Goal: Use online tool/utility: Utilize a website feature to perform a specific function

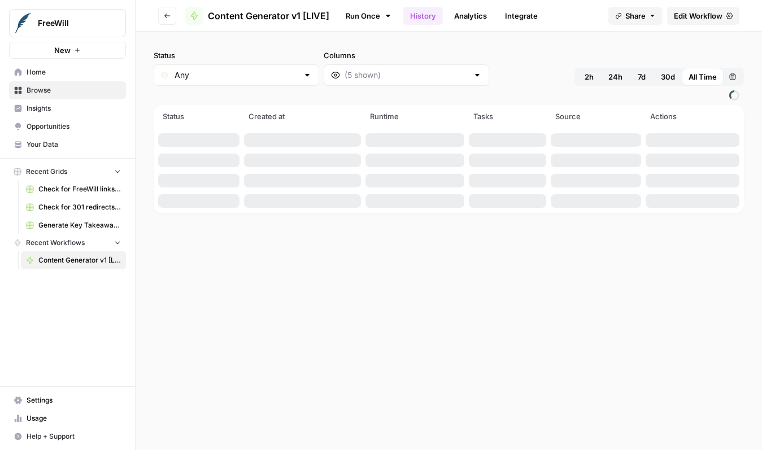
click at [280, 15] on span "Content Generator v1 [LIVE]" at bounding box center [268, 16] width 121 height 14
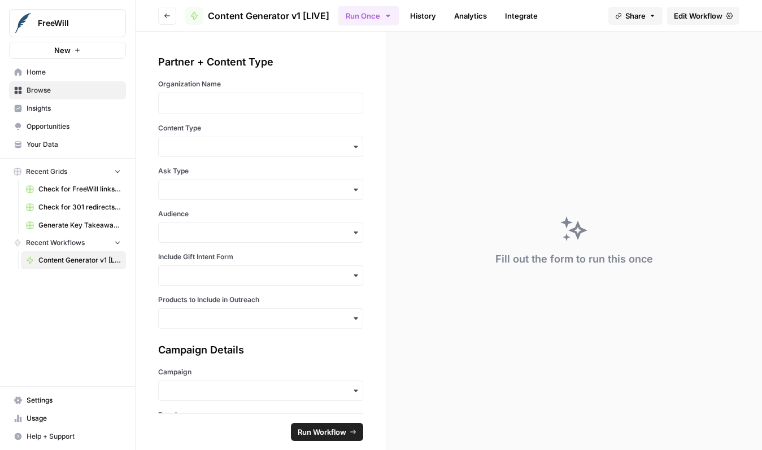
click at [92, 369] on div "FreeWill New Home Browse Insights Opportunities Your Data Recent Grids Check fo…" at bounding box center [67, 225] width 135 height 450
click at [264, 108] on p at bounding box center [261, 103] width 190 height 11
click at [259, 122] on div "Partner + Content Type Organization Name **** Content Type Ask Type Audience In…" at bounding box center [260, 191] width 205 height 275
click at [283, 151] on input "Content Type" at bounding box center [261, 146] width 190 height 11
click at [280, 180] on div "Initial Email + Follow-Up Email" at bounding box center [261, 177] width 204 height 21
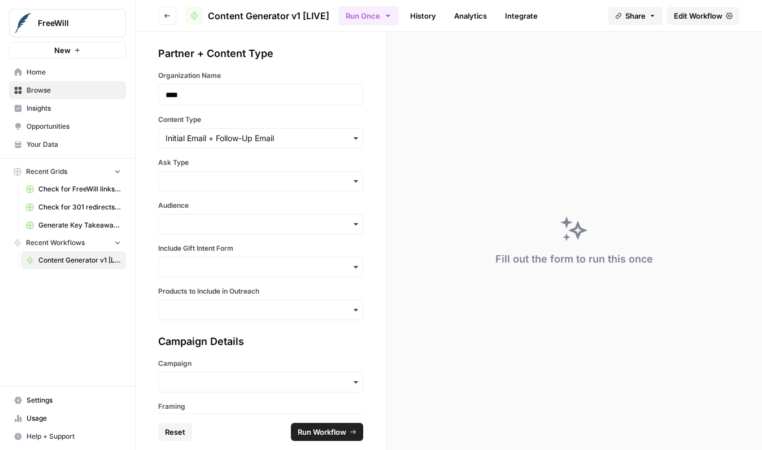
scroll to position [10, 0]
click at [187, 181] on input "Ask Type" at bounding box center [261, 179] width 190 height 11
click at [205, 232] on div "Soft Ask" at bounding box center [261, 231] width 204 height 21
click at [211, 220] on input "Audience" at bounding box center [261, 222] width 190 height 11
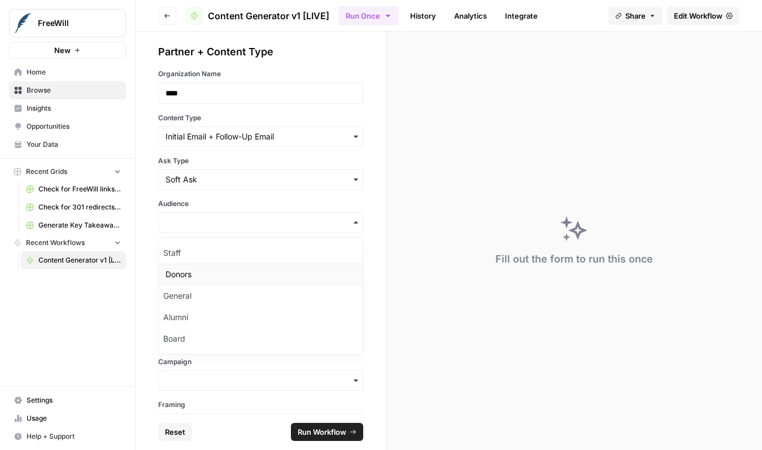
click at [191, 273] on div "Donors" at bounding box center [261, 274] width 204 height 21
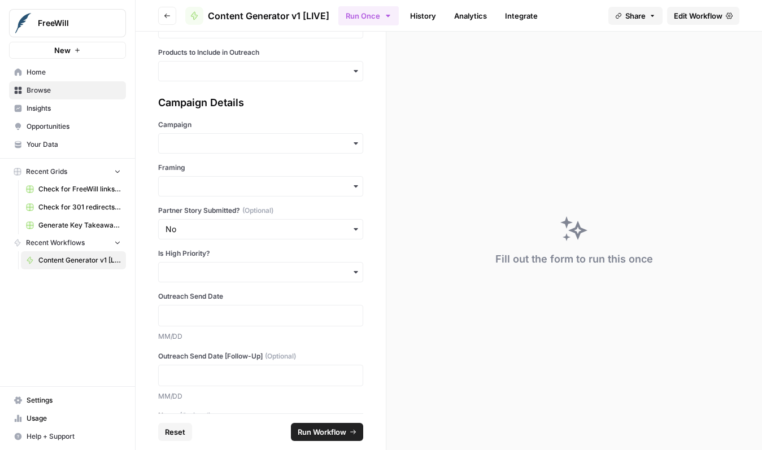
scroll to position [257, 0]
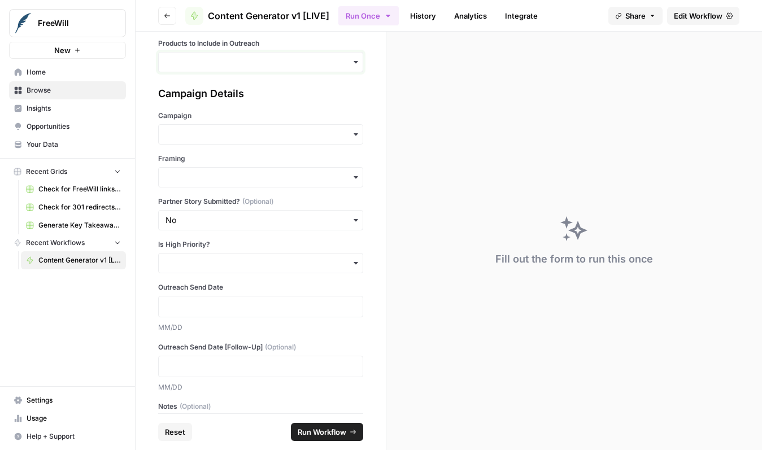
click at [228, 64] on input "Products to Include in Outreach" at bounding box center [261, 62] width 190 height 11
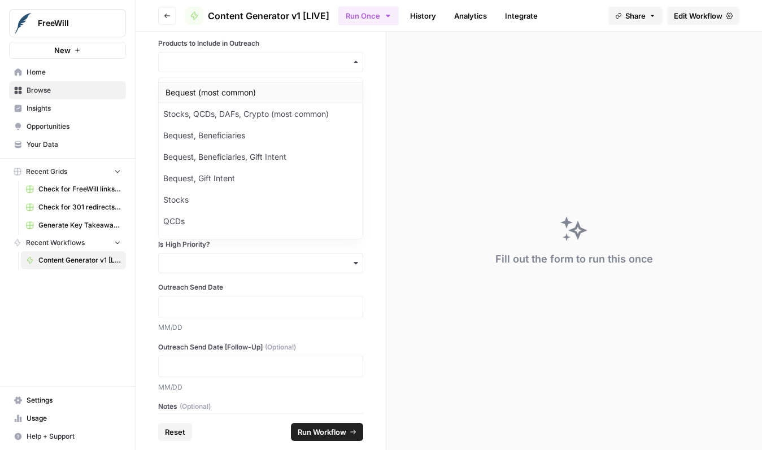
click at [218, 88] on div "Bequest (most common)" at bounding box center [261, 92] width 204 height 21
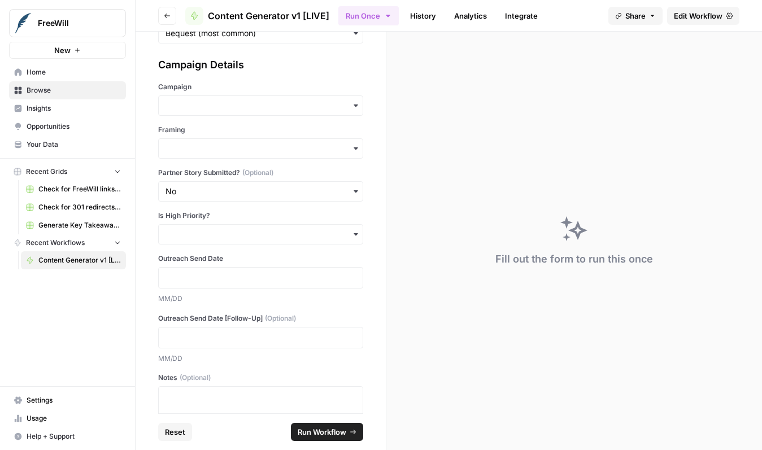
scroll to position [287, 0]
click at [330, 105] on input "Campaign" at bounding box center [261, 103] width 190 height 11
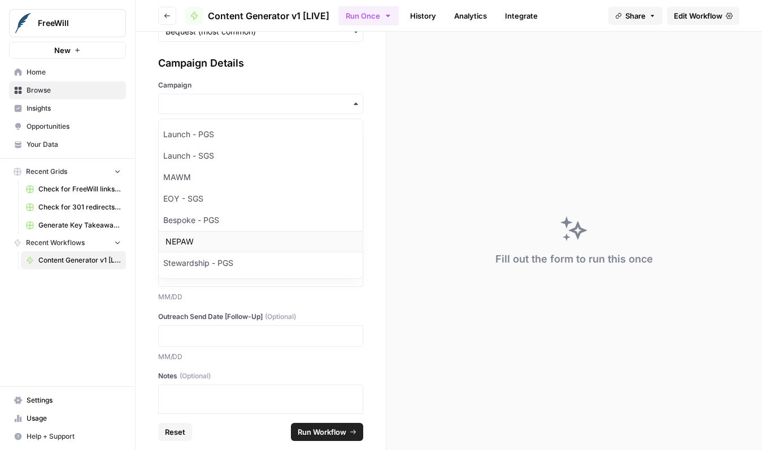
click at [188, 244] on div "NEPAW" at bounding box center [261, 241] width 204 height 21
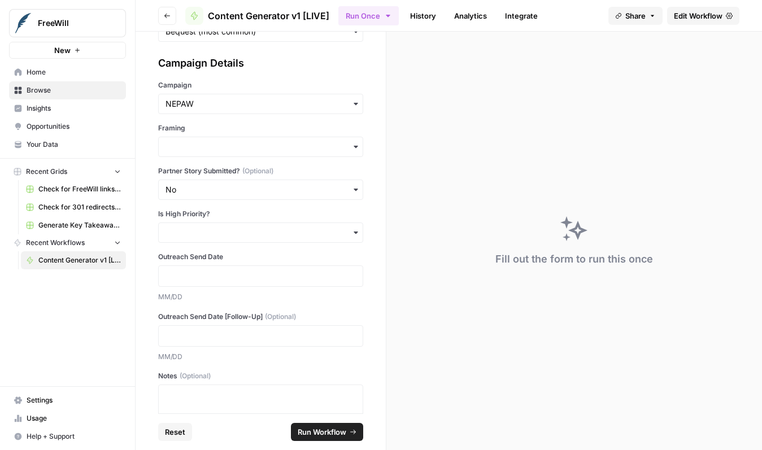
scroll to position [301, 0]
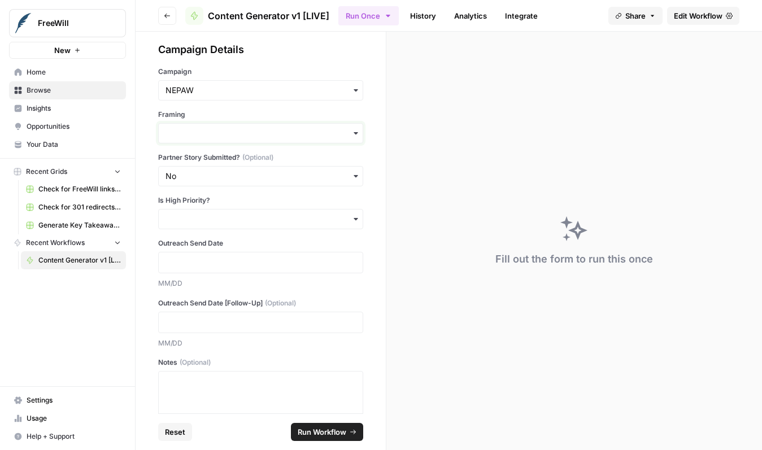
click at [227, 135] on input "Framing" at bounding box center [261, 133] width 190 height 11
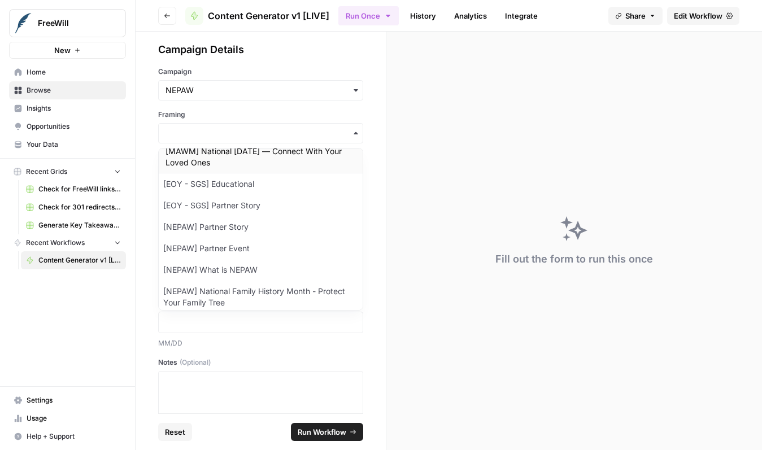
scroll to position [110, 0]
click at [259, 263] on div "[NEPAW] What is NEPAW" at bounding box center [261, 269] width 204 height 21
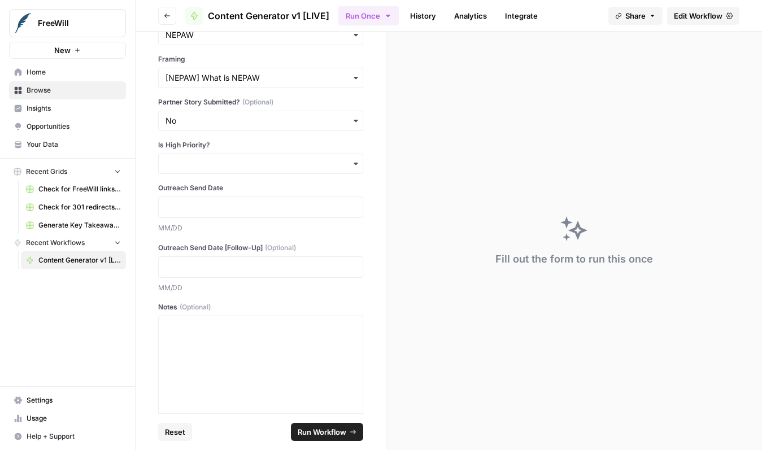
scroll to position [372, 0]
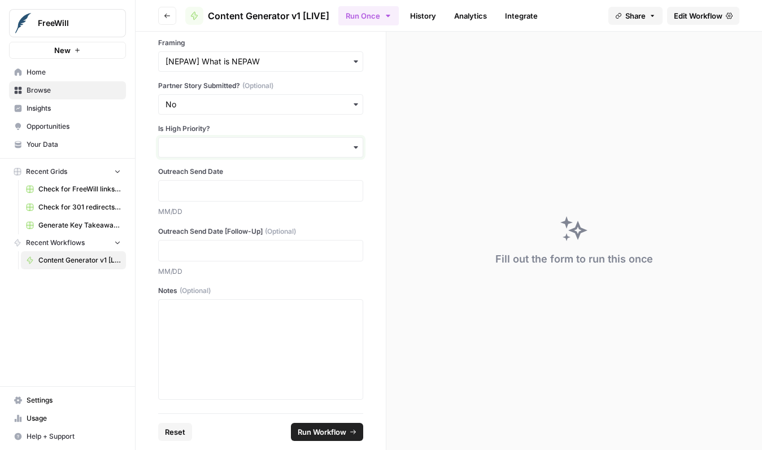
click at [207, 153] on input "Is High Priority?" at bounding box center [261, 147] width 190 height 11
click at [183, 201] on div "No" at bounding box center [261, 199] width 204 height 21
click at [190, 199] on div at bounding box center [260, 190] width 205 height 21
click at [210, 191] on p at bounding box center [261, 190] width 190 height 11
click at [212, 252] on p at bounding box center [261, 250] width 190 height 11
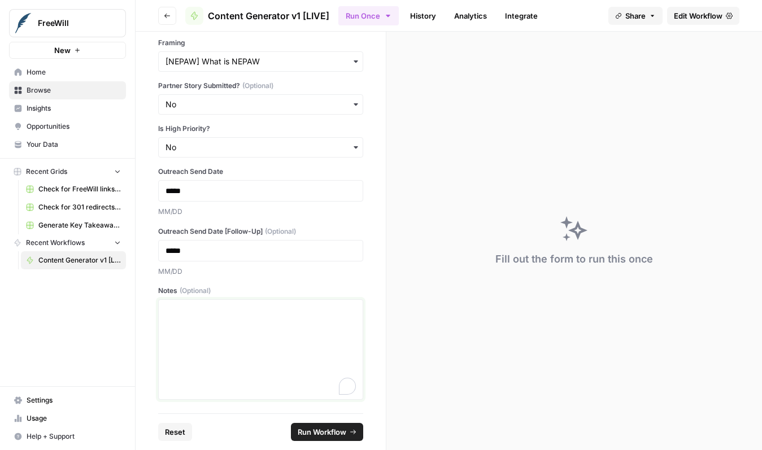
click at [244, 312] on p "To enrich screen reader interactions, please activate Accessibility in Grammarl…" at bounding box center [261, 310] width 190 height 11
click at [244, 312] on p "**********" at bounding box center [261, 316] width 190 height 23
click at [307, 429] on span "Run Workflow" at bounding box center [322, 432] width 49 height 11
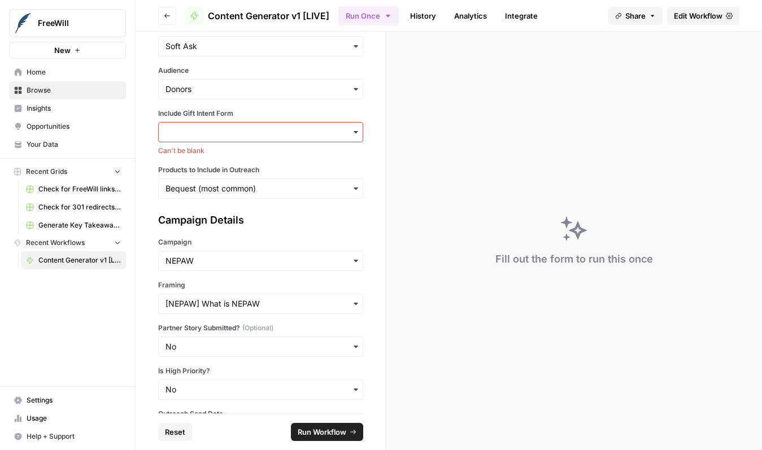
scroll to position [0, 0]
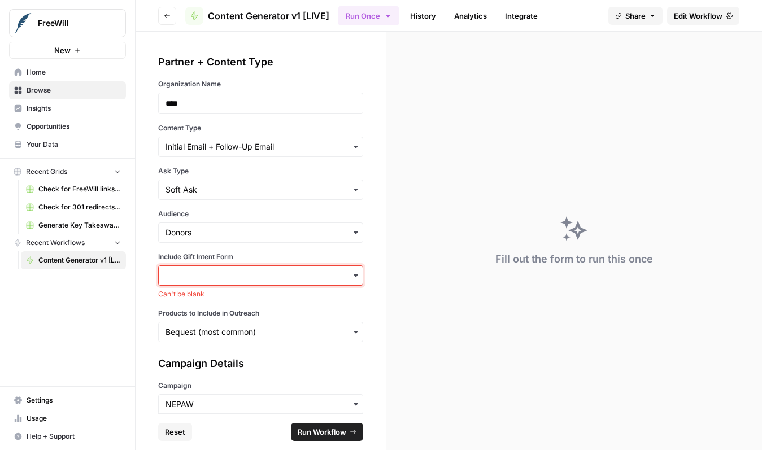
click at [229, 280] on input "Include Gift Intent Form" at bounding box center [261, 275] width 190 height 11
click at [236, 320] on div "No" at bounding box center [261, 327] width 204 height 21
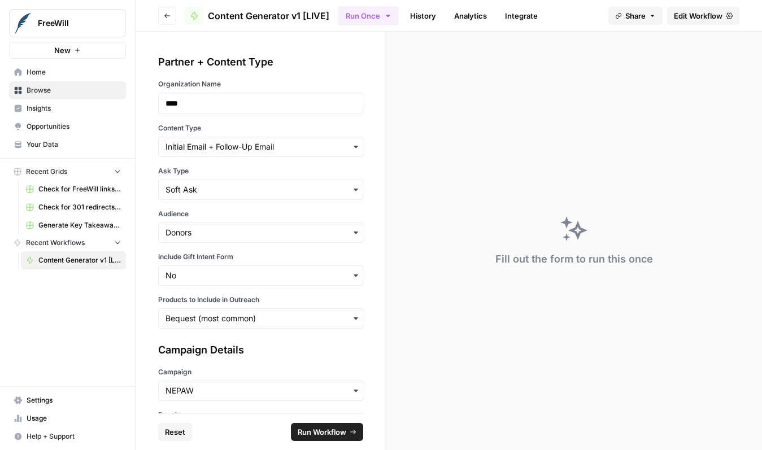
click at [320, 431] on span "Run Workflow" at bounding box center [322, 432] width 49 height 11
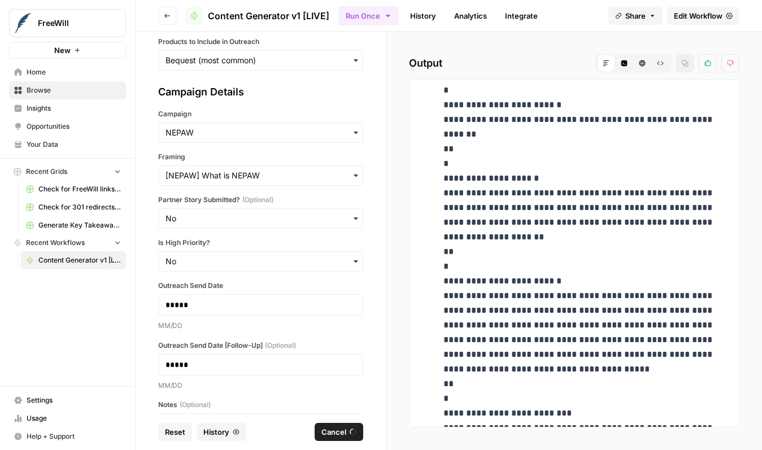
scroll to position [2794, 0]
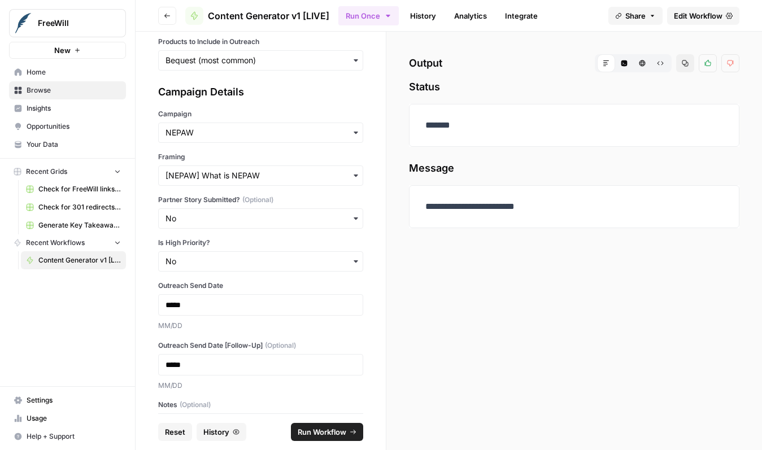
click at [434, 21] on link "History" at bounding box center [423, 16] width 40 height 18
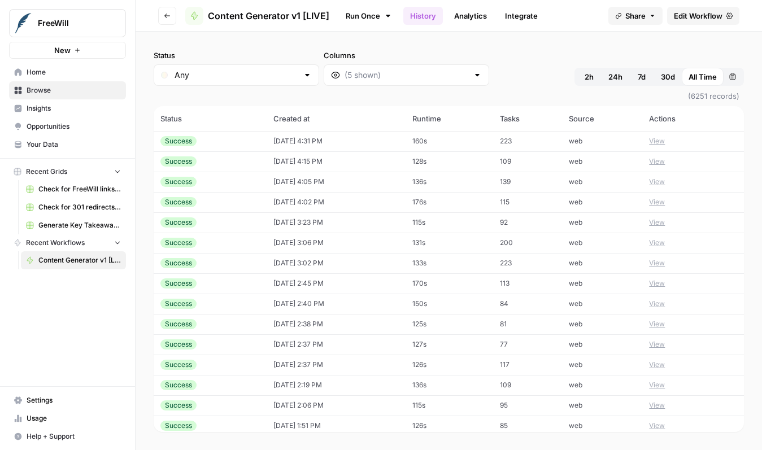
click at [657, 138] on button "View" at bounding box center [657, 141] width 16 height 10
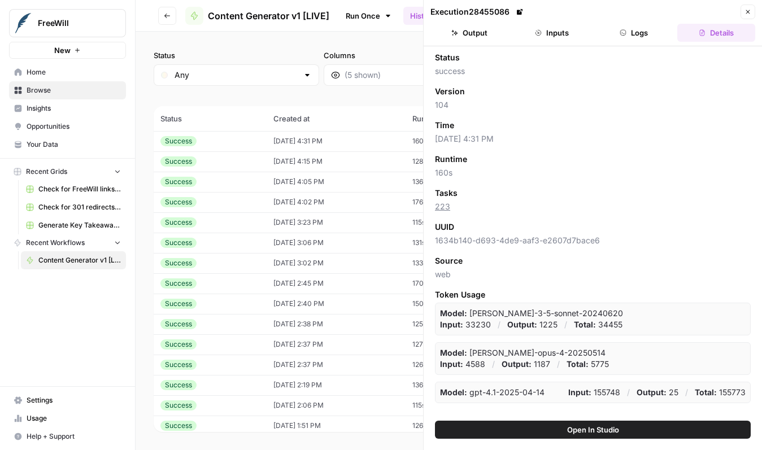
click at [555, 36] on button "Inputs" at bounding box center [552, 33] width 78 height 18
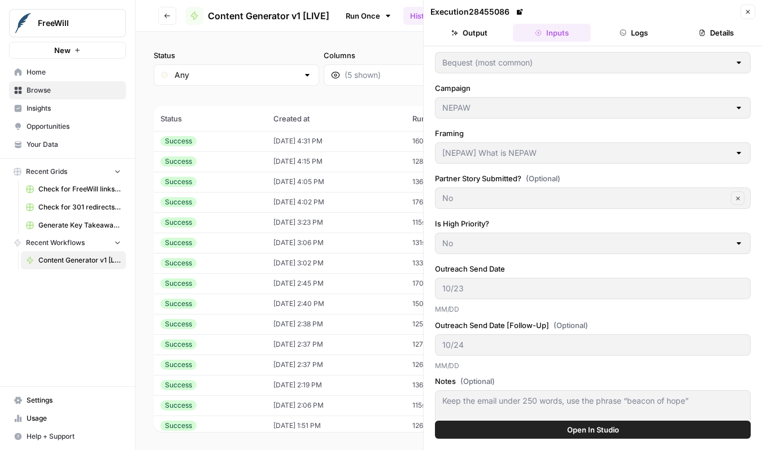
scroll to position [264, 0]
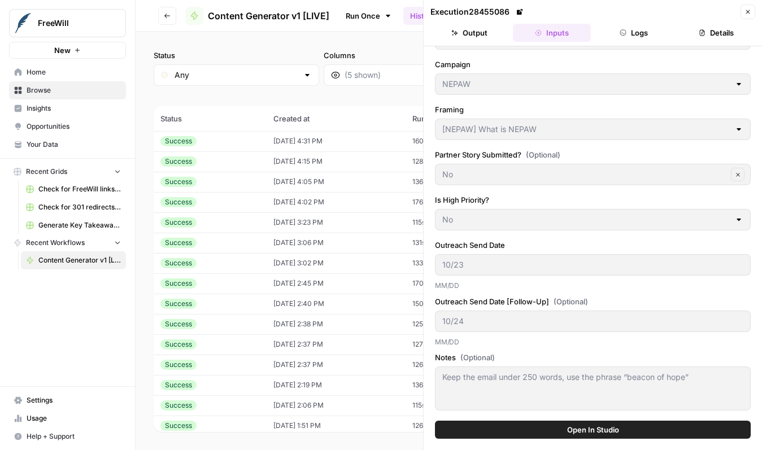
click at [474, 34] on button "Output" at bounding box center [470, 33] width 78 height 18
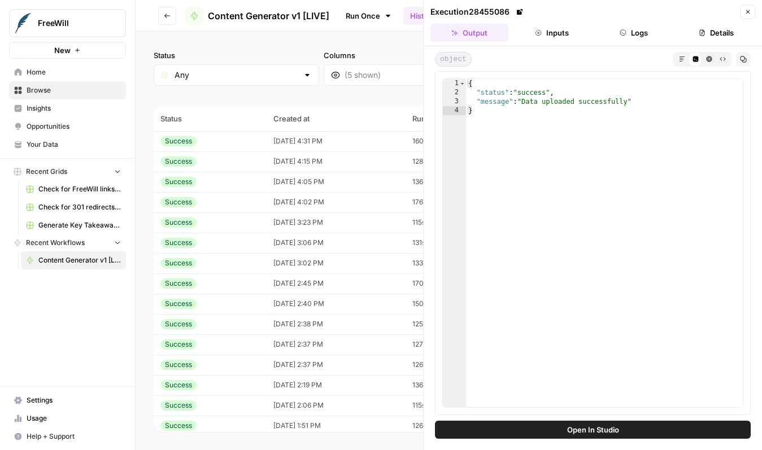
click at [637, 30] on button "Logs" at bounding box center [635, 33] width 78 height 18
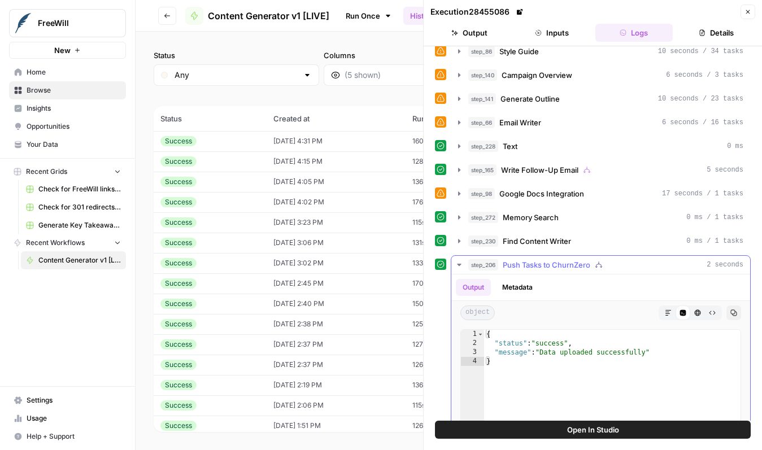
scroll to position [458, 0]
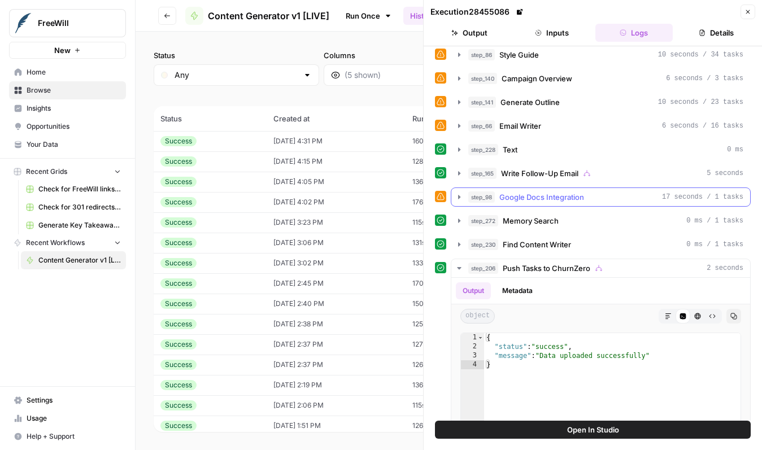
click at [459, 196] on icon "button" at bounding box center [459, 197] width 2 height 4
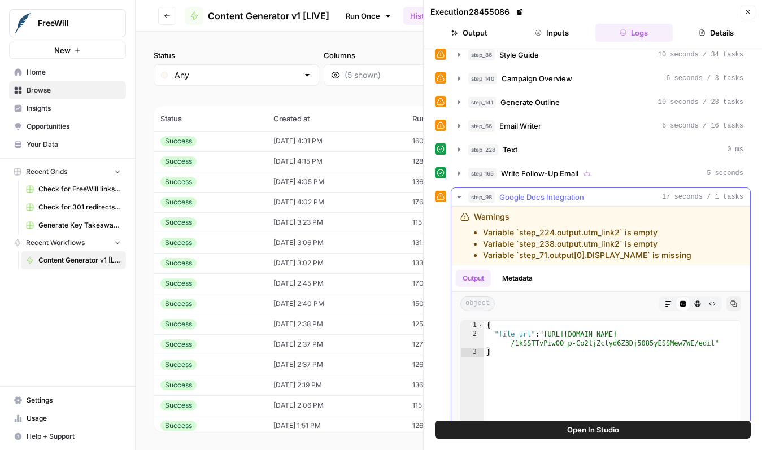
scroll to position [472, 0]
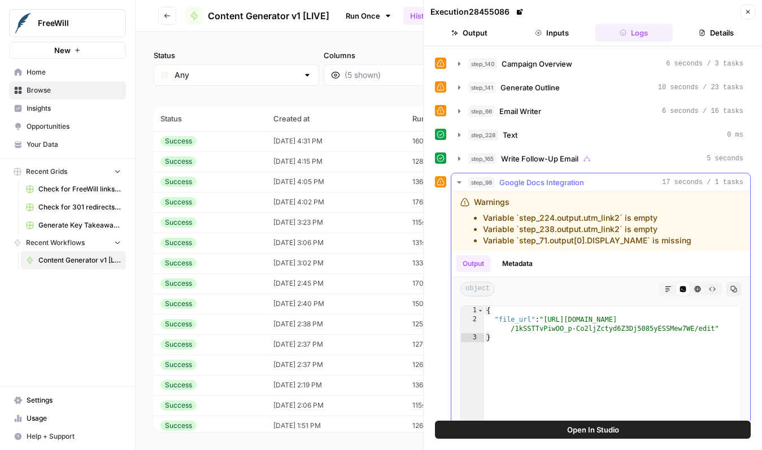
type textarea "**********"
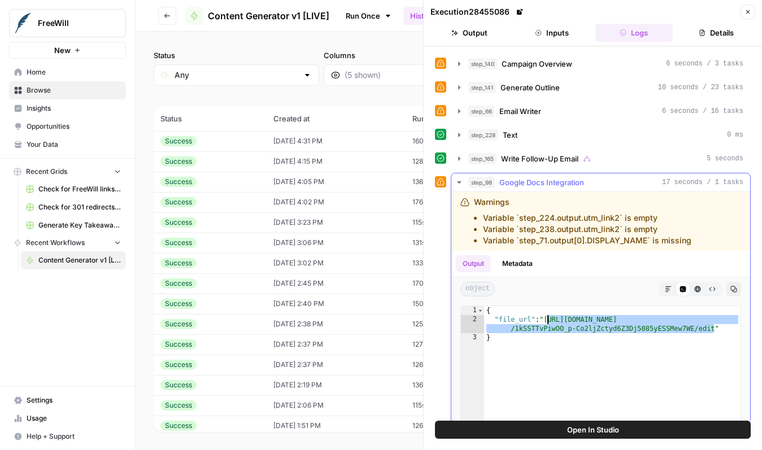
drag, startPoint x: 714, startPoint y: 328, endPoint x: 549, endPoint y: 321, distance: 165.1
click at [548, 320] on div "{ "file_url" : "[URL][DOMAIN_NAME] /1kSSTTvPiwOO_p-Co2ljZctyd6Z3Dj5085yESSMew7W…" at bounding box center [612, 426] width 257 height 240
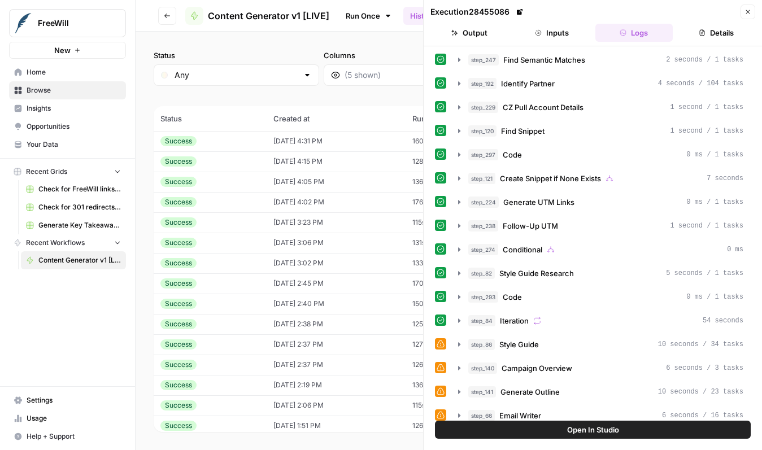
scroll to position [168, 0]
